Goal: Find specific page/section: Find specific page/section

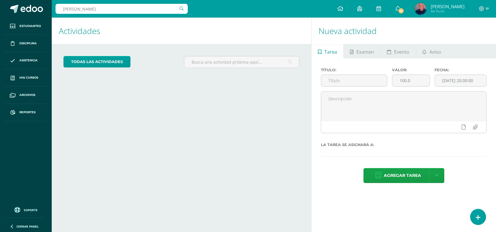
type input "[PERSON_NAME]"
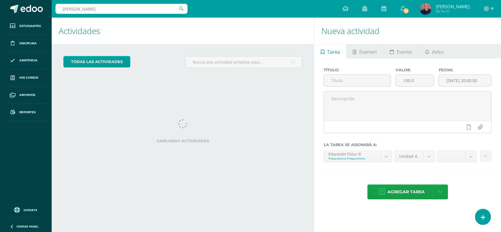
click at [83, 10] on input "[PERSON_NAME]" at bounding box center [122, 9] width 132 height 10
type input "[PERSON_NAME]"
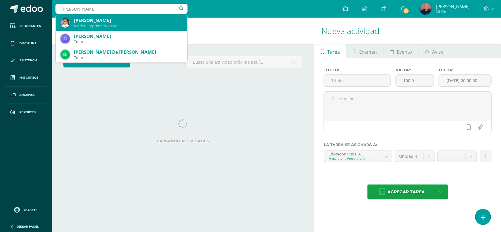
click at [91, 19] on div "[PERSON_NAME]" at bounding box center [128, 20] width 109 height 6
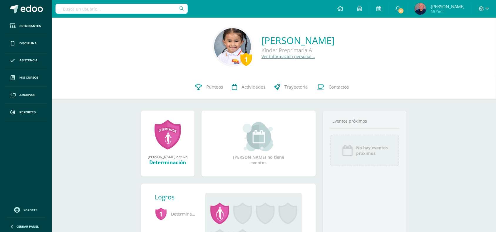
click at [263, 58] on link "Ver información personal..." at bounding box center [287, 57] width 53 height 6
click at [341, 87] on span "Contactos" at bounding box center [338, 87] width 21 height 6
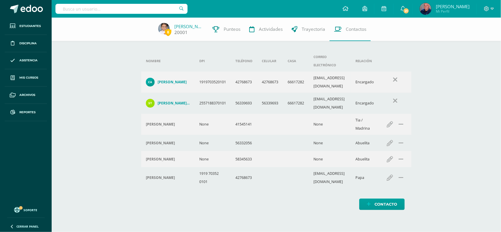
click at [187, 25] on link "[PERSON_NAME]" at bounding box center [188, 27] width 29 height 6
